Goal: Task Accomplishment & Management: Complete application form

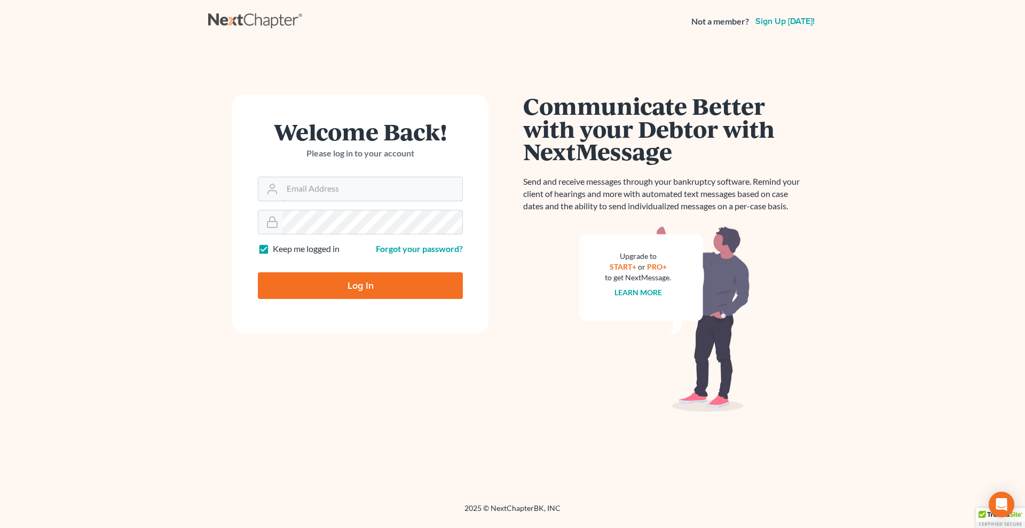
type input "[PERSON_NAME][EMAIL_ADDRESS][DOMAIN_NAME]"
click at [301, 279] on input "Log In" at bounding box center [360, 285] width 205 height 27
type input "Thinking..."
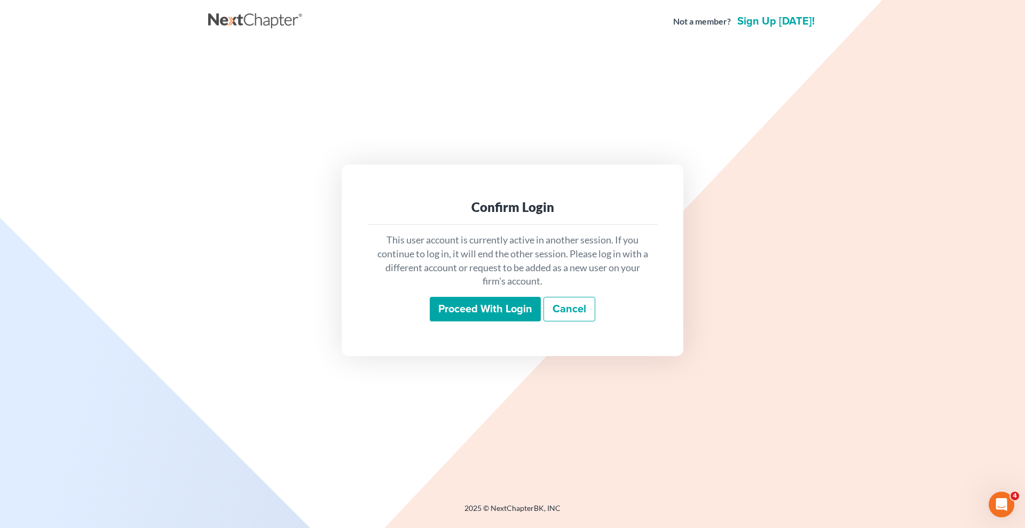
click at [489, 309] on input "Proceed with login" at bounding box center [485, 309] width 111 height 25
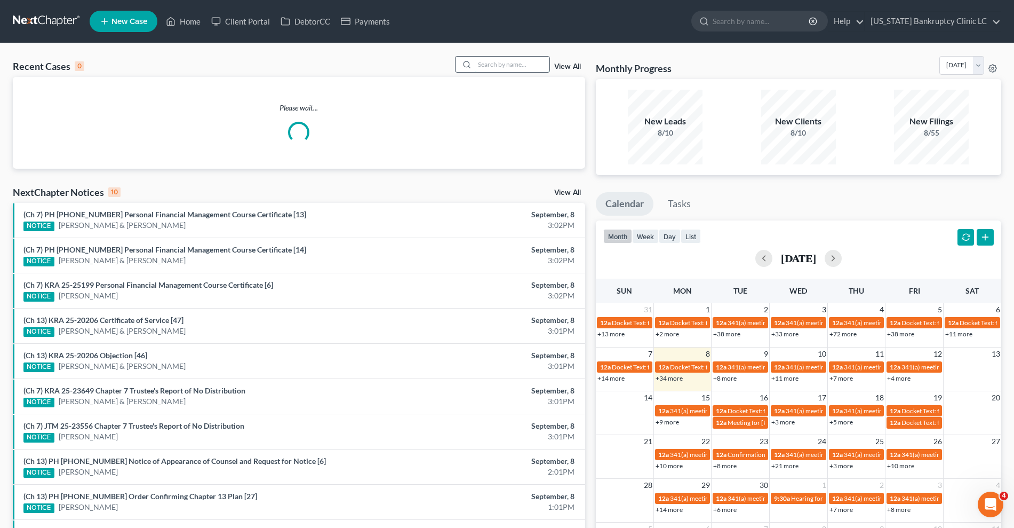
click at [495, 61] on input "search" at bounding box center [512, 64] width 75 height 15
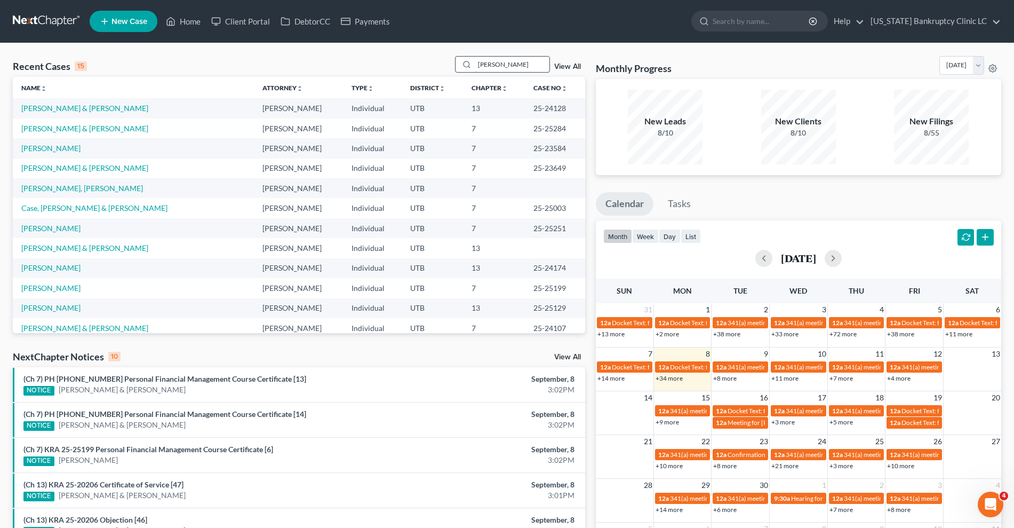
type input "[PERSON_NAME]"
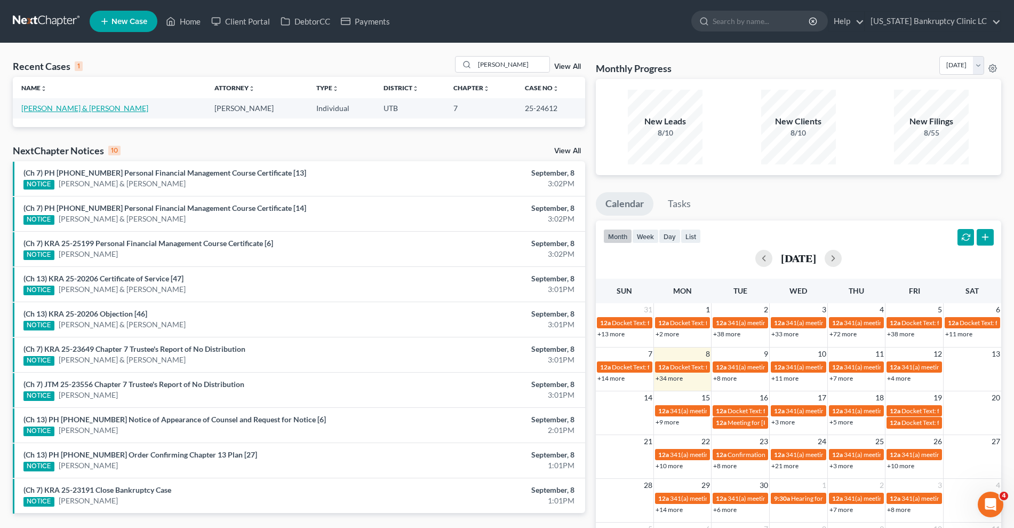
click at [62, 110] on link "[PERSON_NAME] & [PERSON_NAME]" at bounding box center [84, 108] width 127 height 9
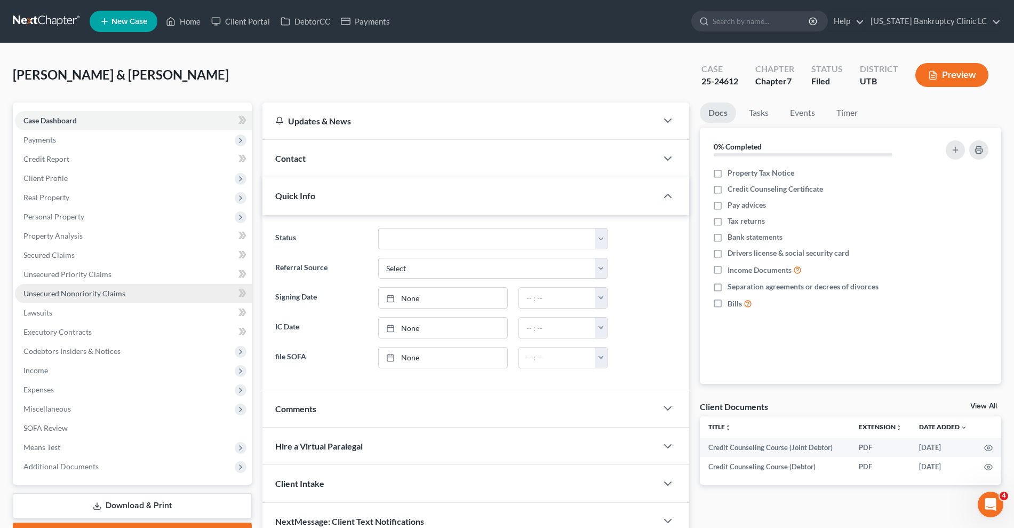
click at [117, 294] on span "Unsecured Nonpriority Claims" at bounding box center [74, 293] width 102 height 9
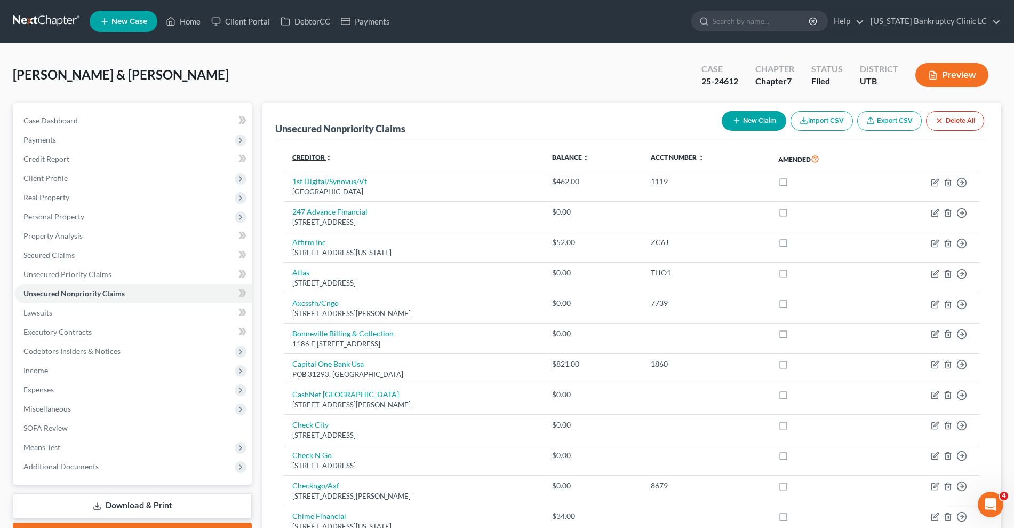
click at [303, 156] on link "Creditor expand_more expand_less unfold_more" at bounding box center [312, 157] width 40 height 8
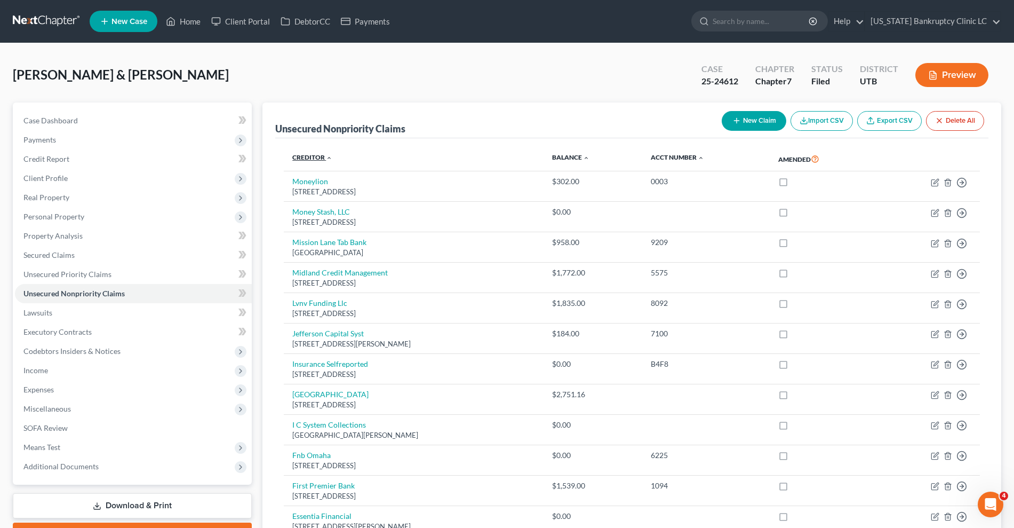
click at [303, 156] on link "Creditor expand_more expand_less unfold_more" at bounding box center [312, 157] width 40 height 8
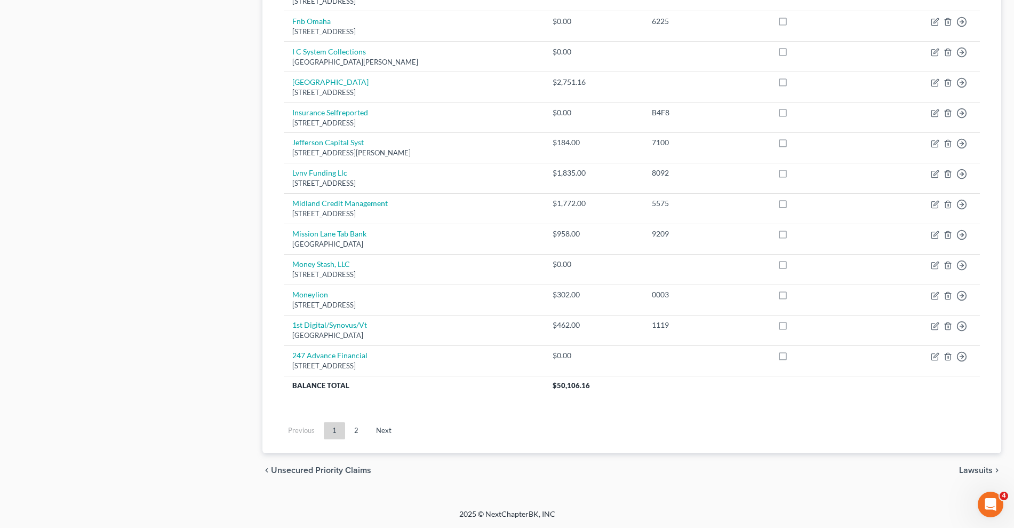
scroll to position [707, 0]
click at [354, 429] on link "2" at bounding box center [356, 431] width 21 height 17
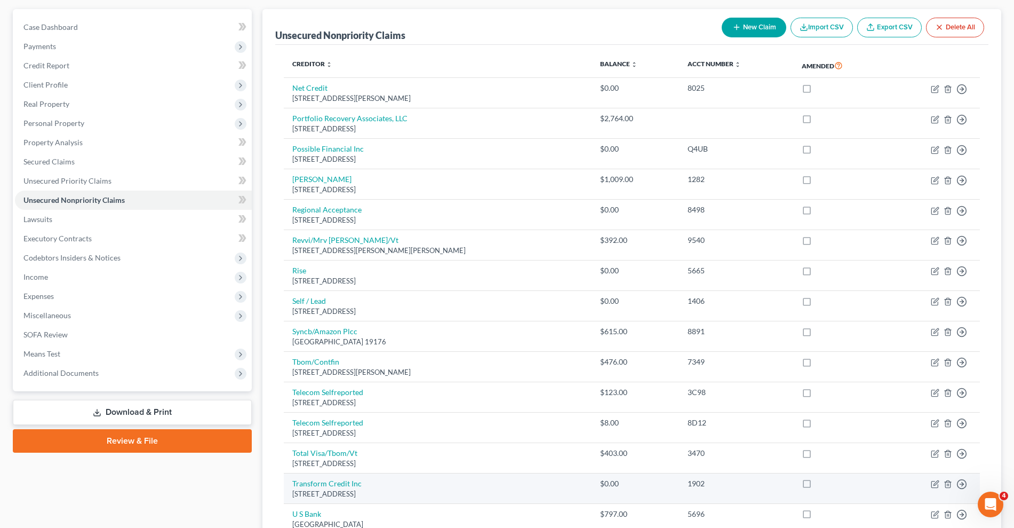
scroll to position [303, 0]
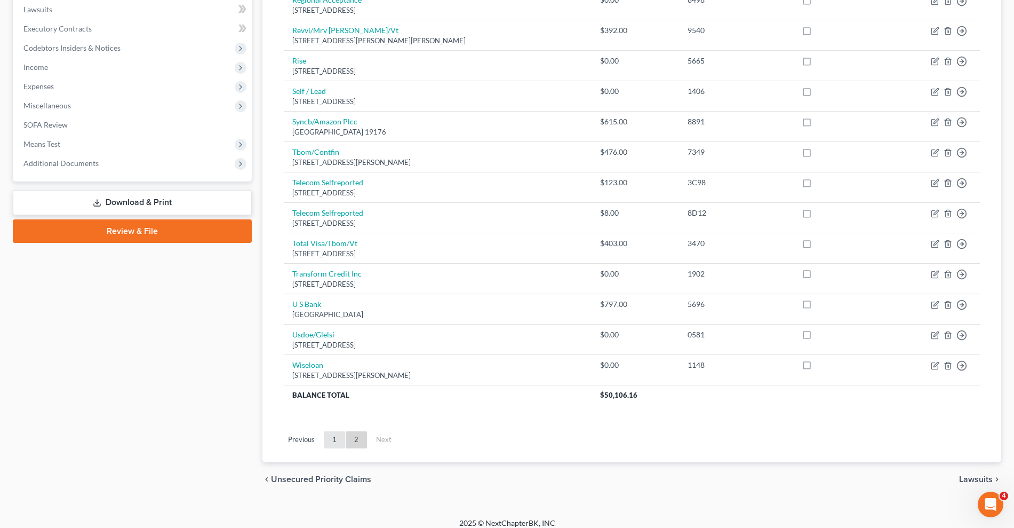
click at [339, 442] on link "1" at bounding box center [334, 439] width 21 height 17
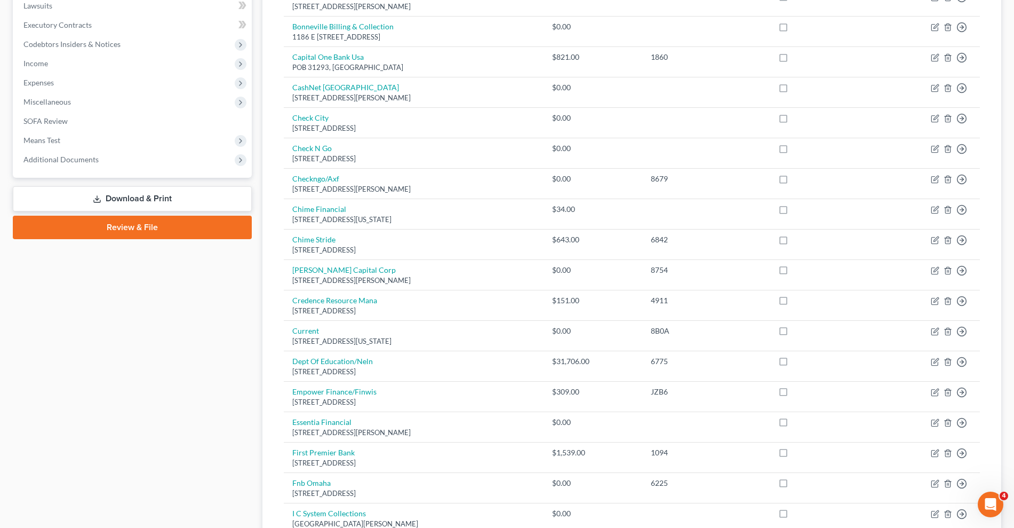
scroll to position [0, 0]
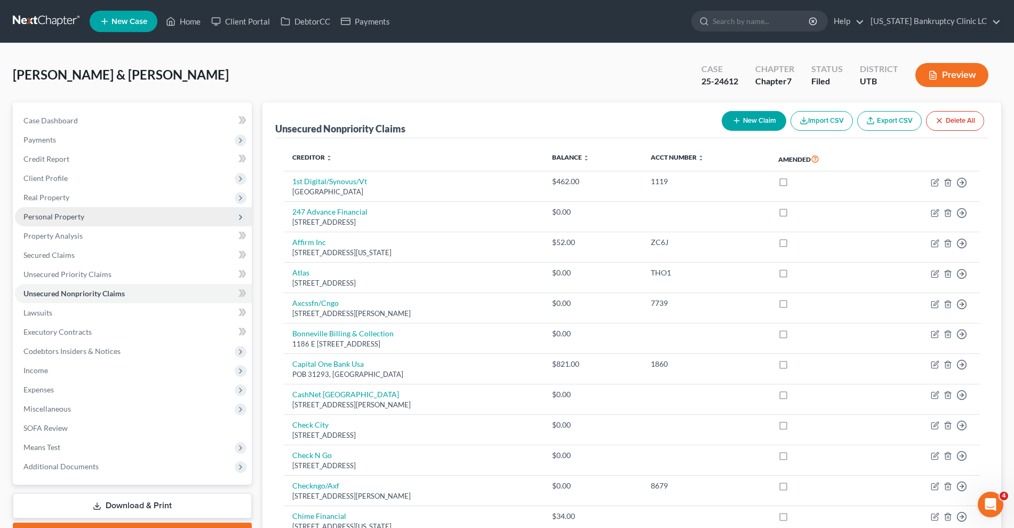
click at [82, 219] on span "Personal Property" at bounding box center [53, 216] width 61 height 9
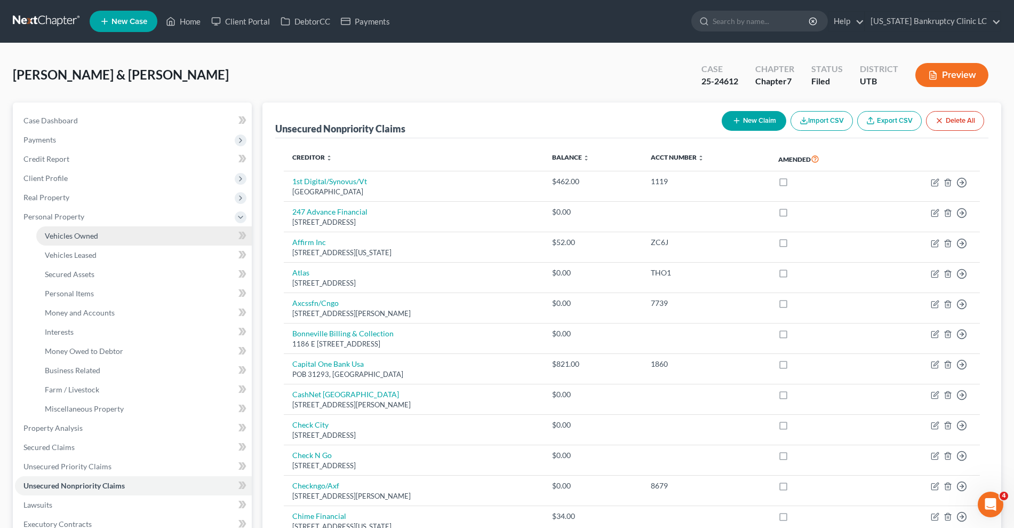
click at [85, 237] on span "Vehicles Owned" at bounding box center [71, 235] width 53 height 9
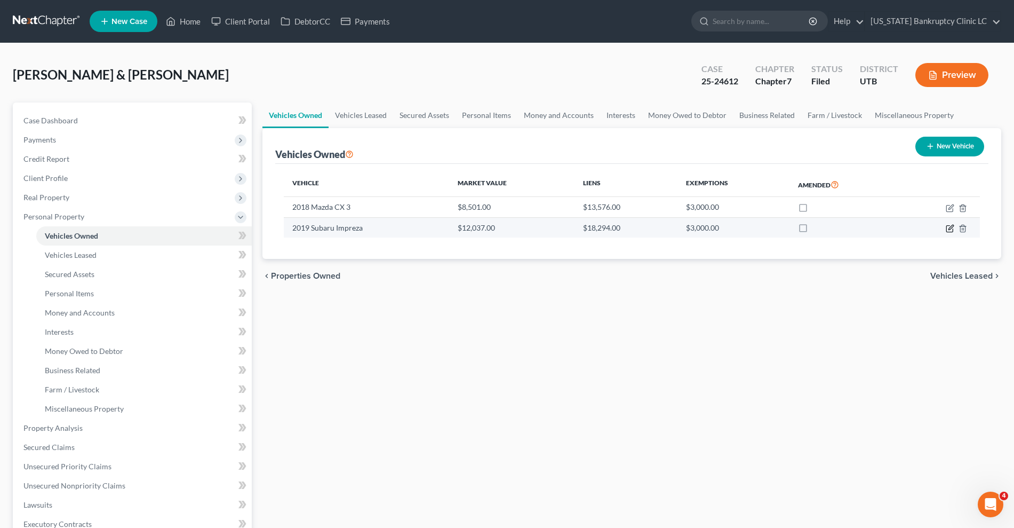
click at [952, 229] on icon "button" at bounding box center [950, 228] width 9 height 9
select select "0"
select select "7"
select select "2"
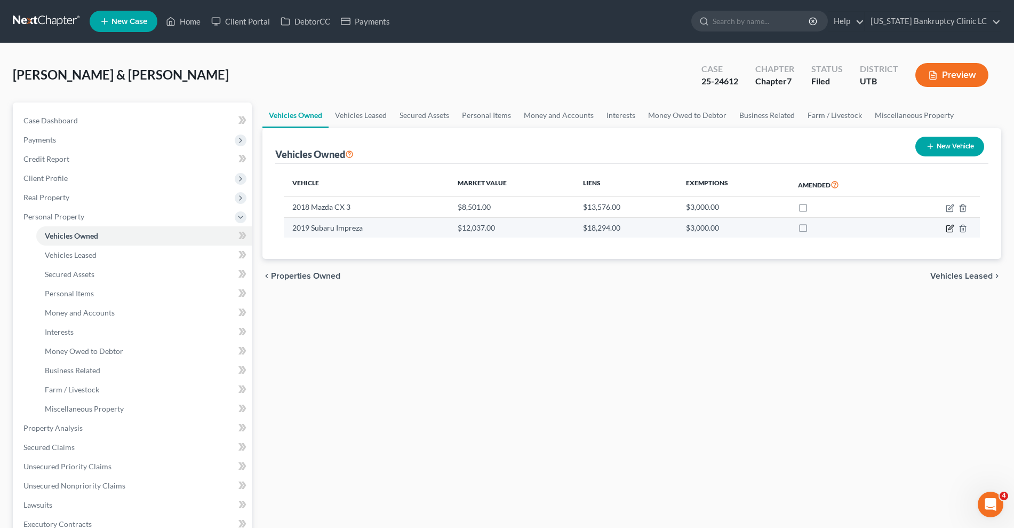
select select "45"
select select "2"
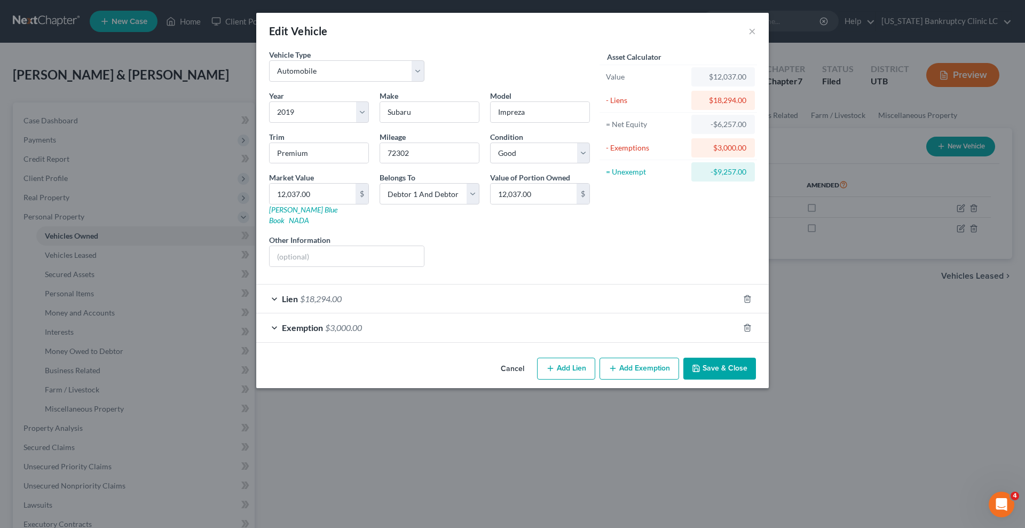
click at [577, 298] on div "Lien $18,294.00" at bounding box center [497, 298] width 482 height 28
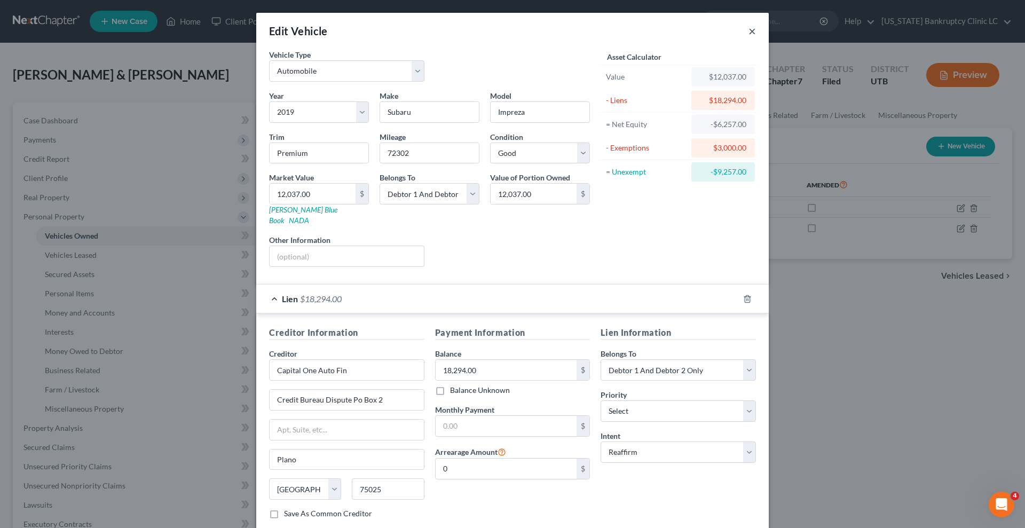
click at [748, 33] on button "×" at bounding box center [751, 31] width 7 height 13
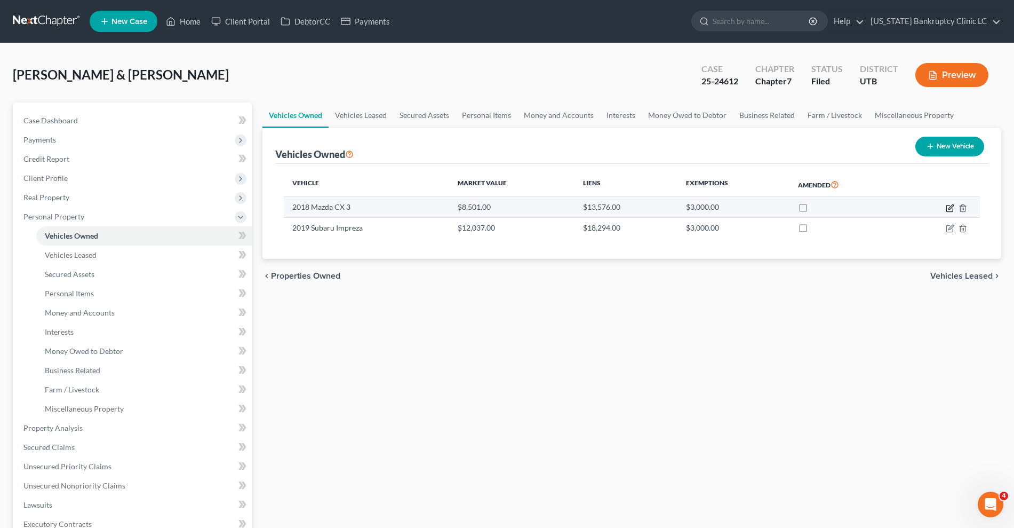
click at [948, 205] on icon "button" at bounding box center [950, 208] width 6 height 6
select select "0"
select select "8"
select select "2"
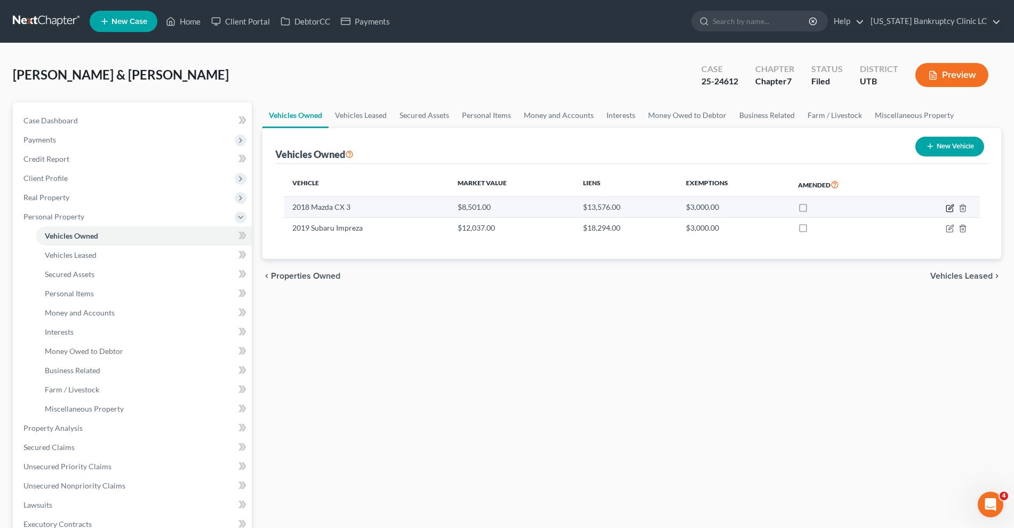
select select "45"
select select "2"
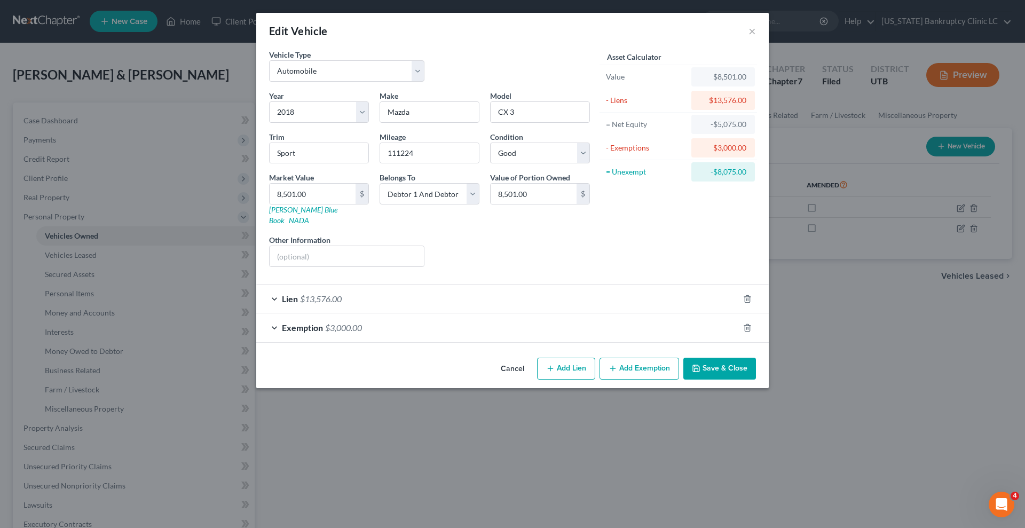
click at [587, 298] on div "Lien $13,576.00" at bounding box center [497, 298] width 482 height 28
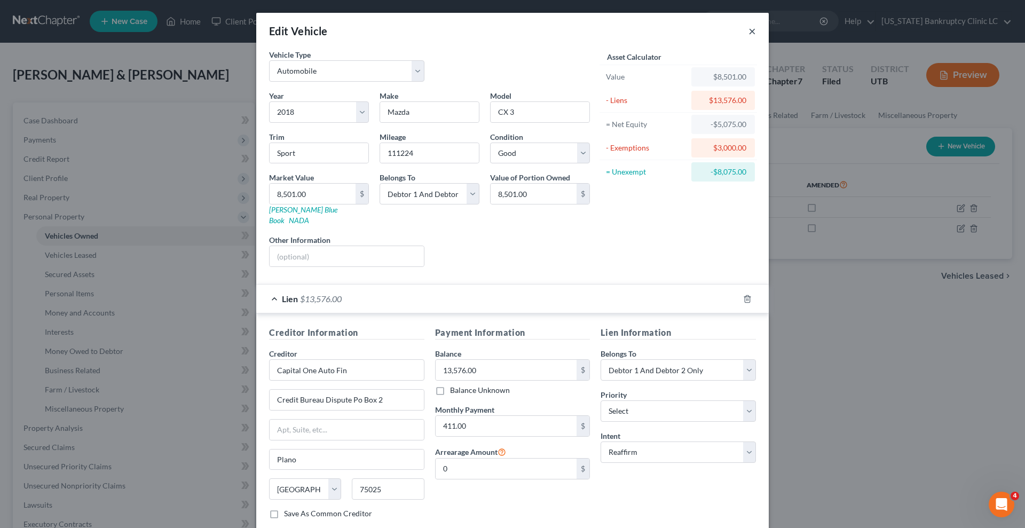
click at [748, 29] on button "×" at bounding box center [751, 31] width 7 height 13
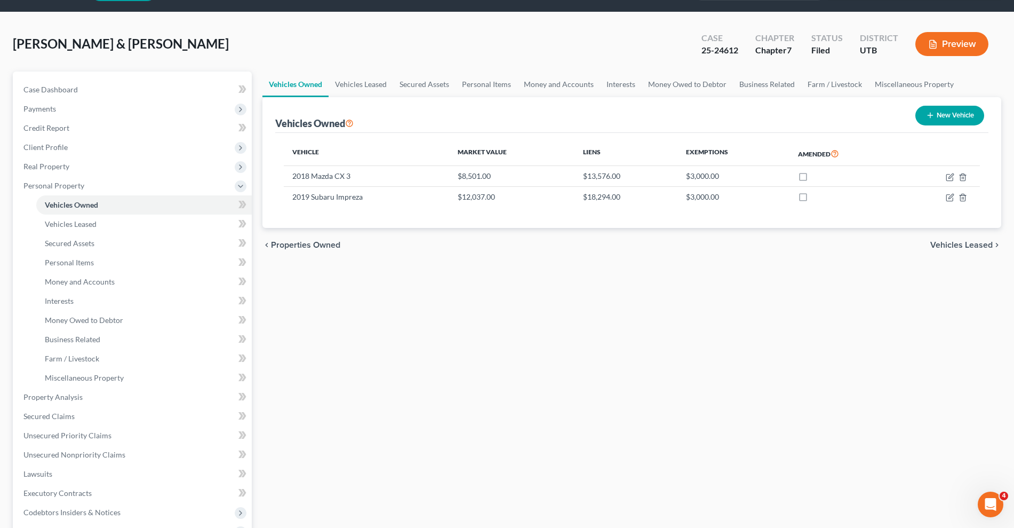
scroll to position [31, 0]
click at [105, 456] on span "Unsecured Nonpriority Claims" at bounding box center [74, 453] width 102 height 9
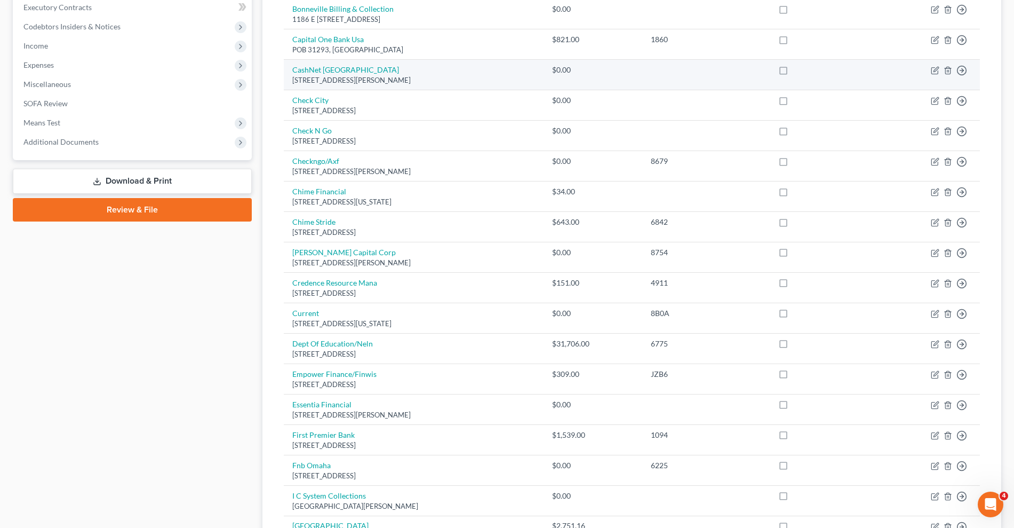
scroll to position [431, 0]
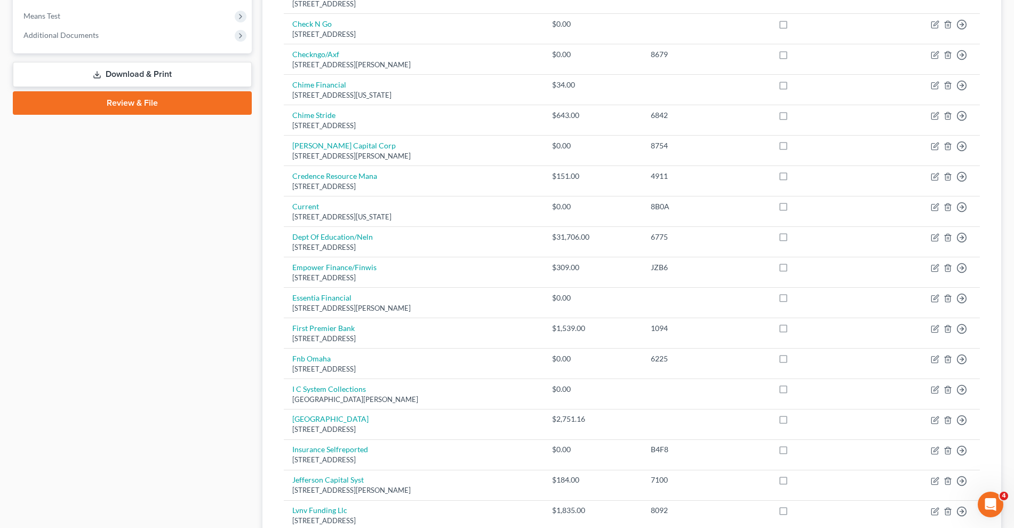
click at [240, 178] on div "Case Dashboard Payments Invoices Payments Payments Credit Report Client Profile" at bounding box center [132, 217] width 250 height 1092
